Goal: Information Seeking & Learning: Learn about a topic

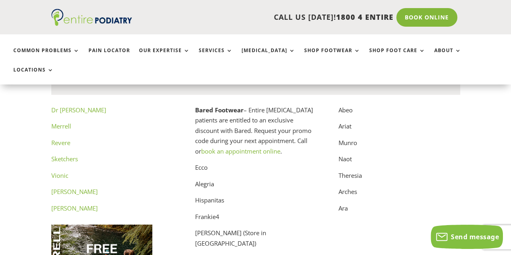
scroll to position [4032, 0]
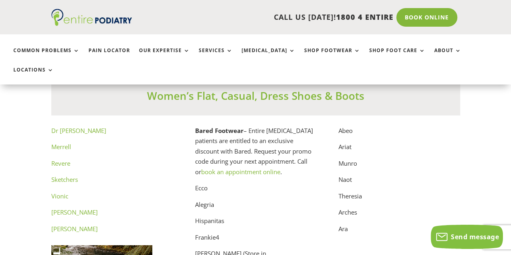
click at [61, 143] on link "Merrell" at bounding box center [61, 147] width 20 height 8
click at [59, 159] on link "Revere" at bounding box center [60, 163] width 19 height 8
click at [57, 192] on link "Vionic" at bounding box center [59, 196] width 17 height 8
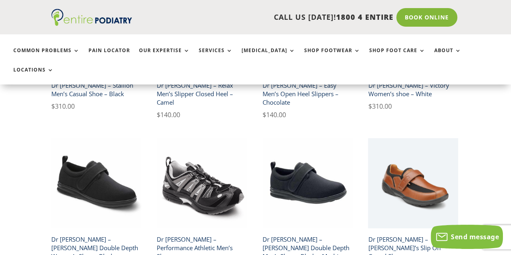
scroll to position [1239, 0]
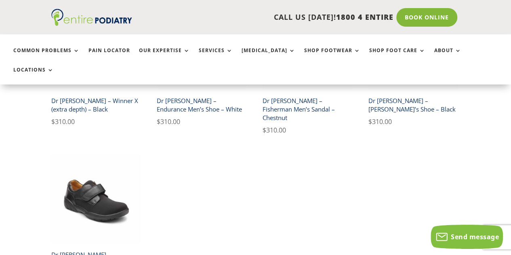
scroll to position [467, 0]
